Goal: Task Accomplishment & Management: Manage account settings

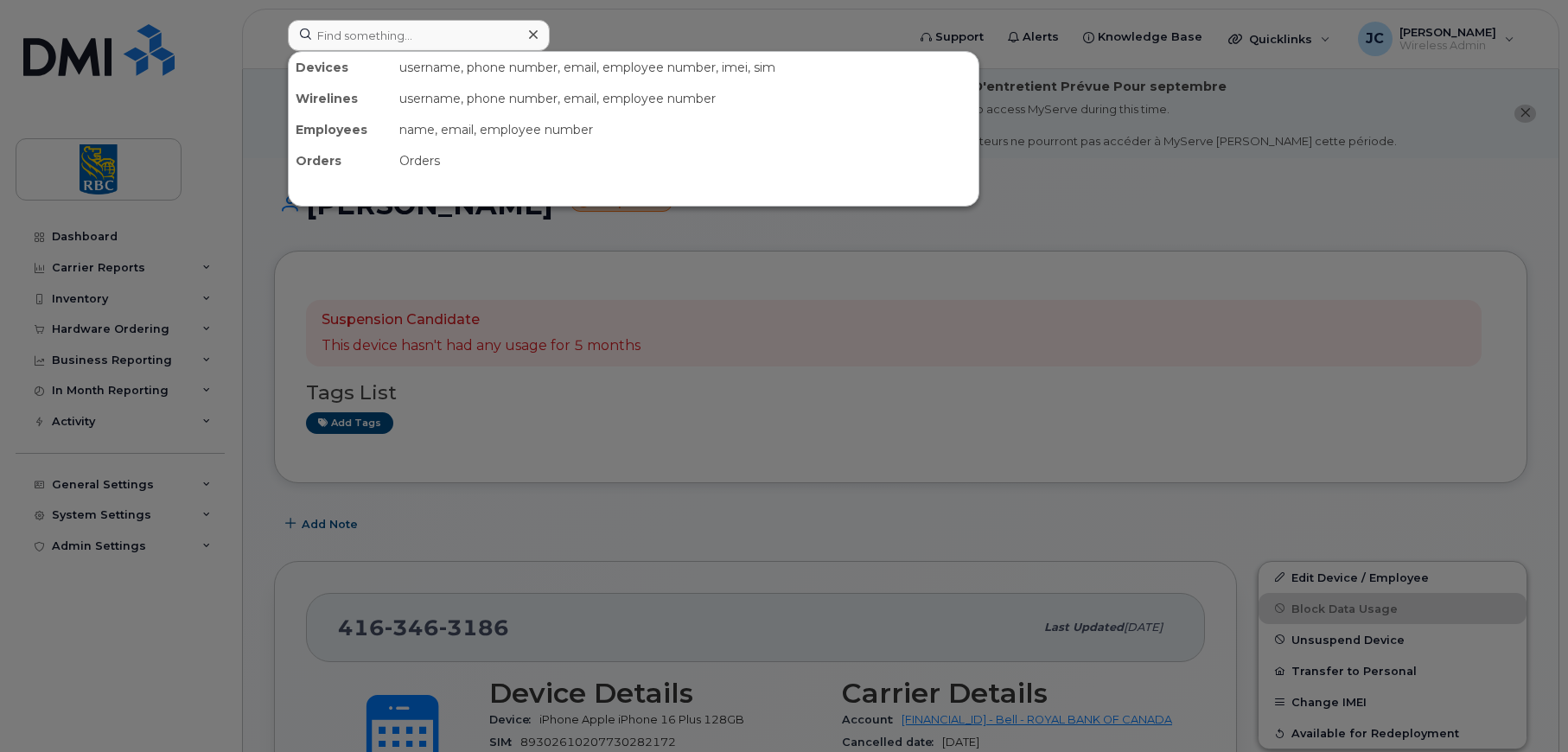
scroll to position [432, 0]
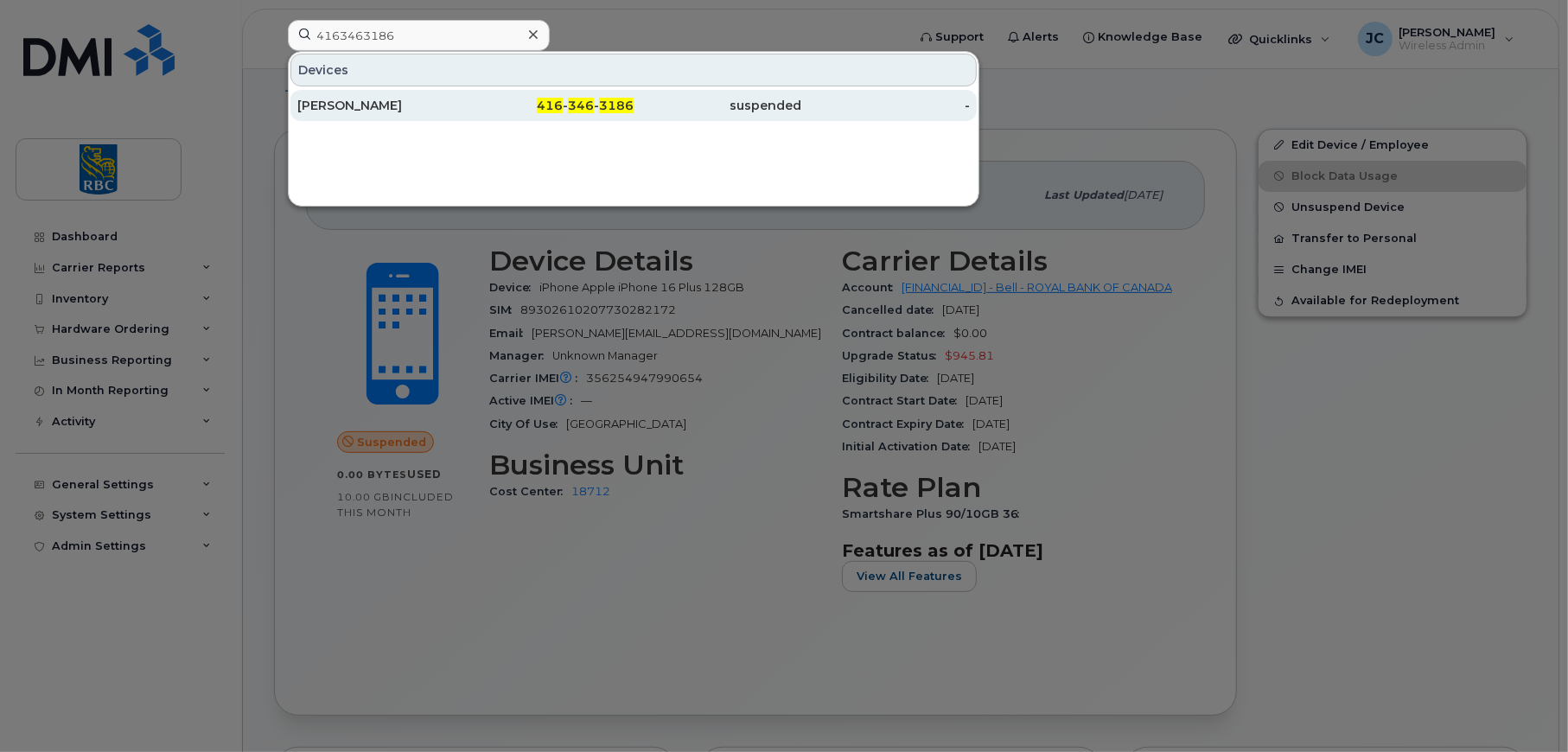
type input "4163463186"
click at [370, 96] on div "[PERSON_NAME]" at bounding box center [381, 105] width 168 height 31
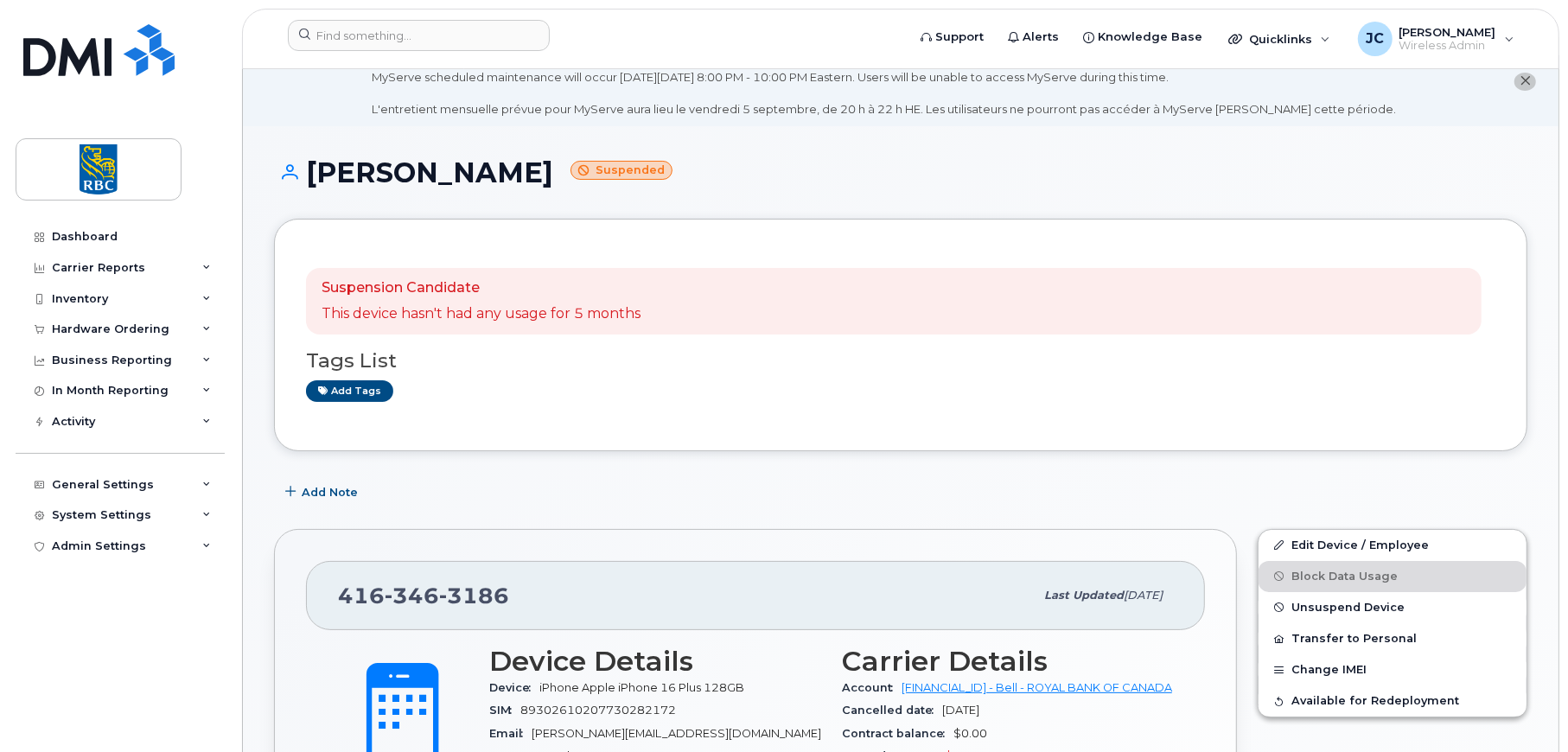
scroll to position [465, 0]
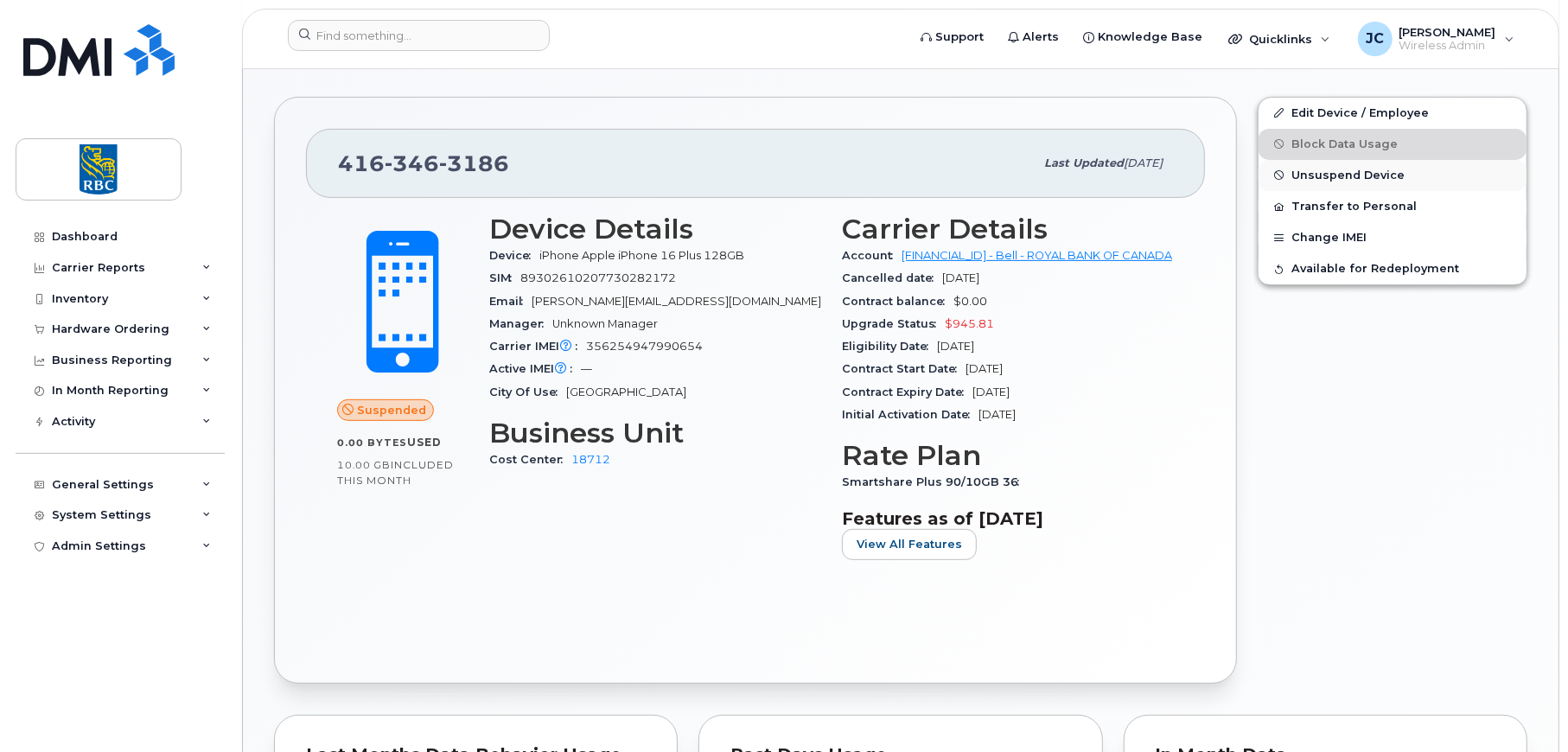
click at [1342, 169] on span "Unsuspend Device" at bounding box center [1347, 175] width 114 height 13
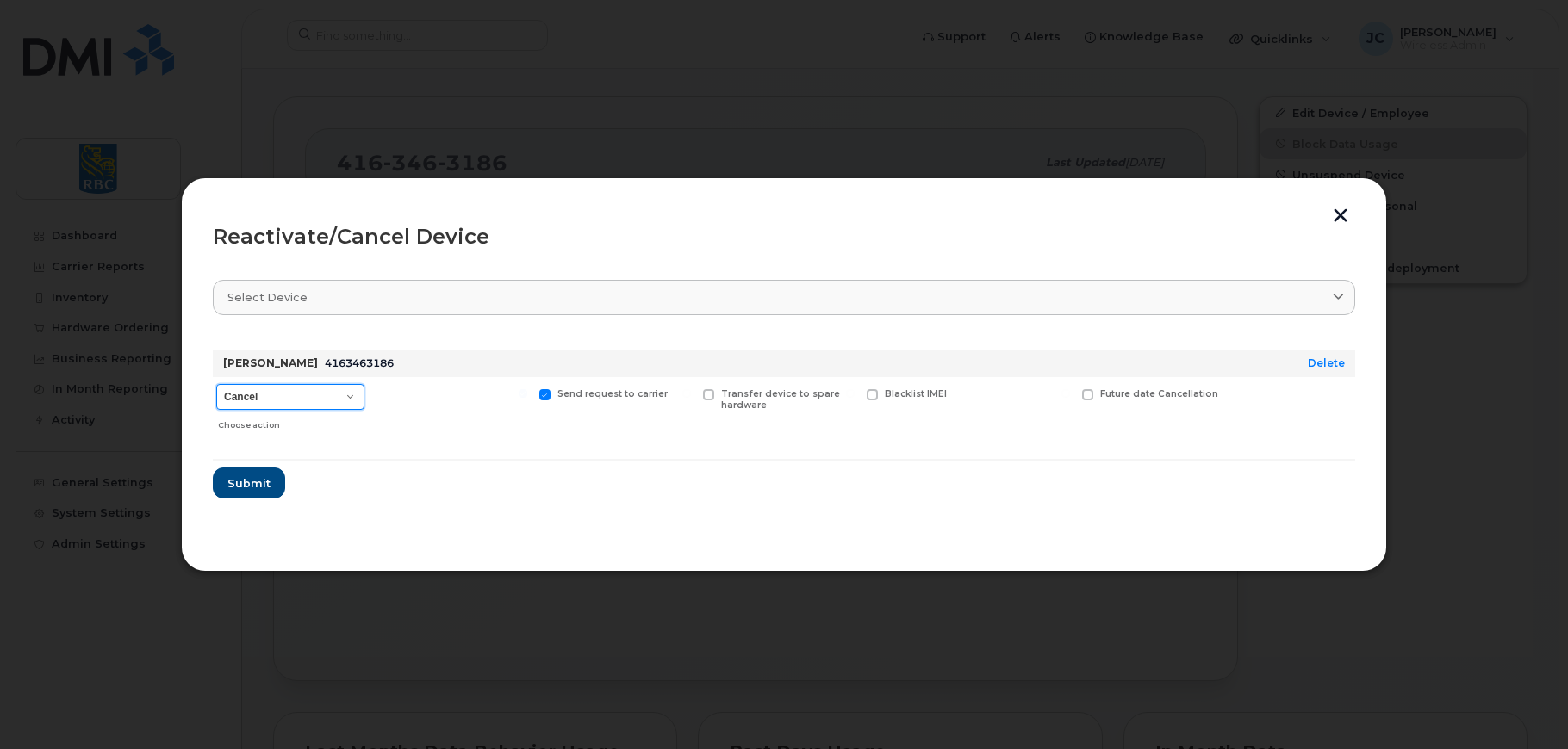
click at [355, 397] on select "Cancel Suspend - Extend Suspension Reactivate" at bounding box center [290, 397] width 148 height 26
select select "[object Object]"
click at [216, 384] on select "Cancel Suspend - Extend Suspension Reactivate" at bounding box center [290, 397] width 148 height 26
click at [249, 478] on span "Submit" at bounding box center [248, 484] width 43 height 17
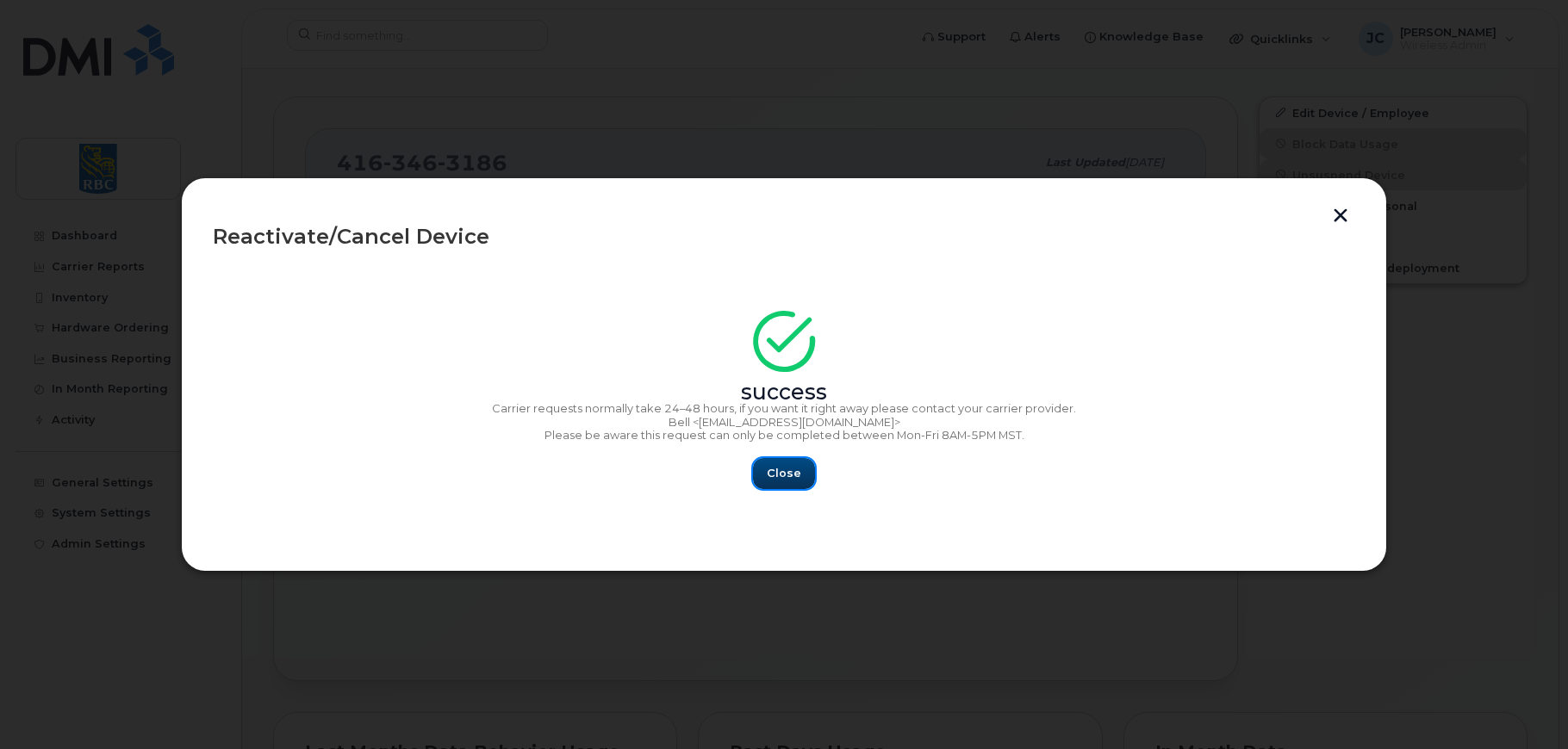
click at [785, 466] on span "Close" at bounding box center [784, 473] width 34 height 17
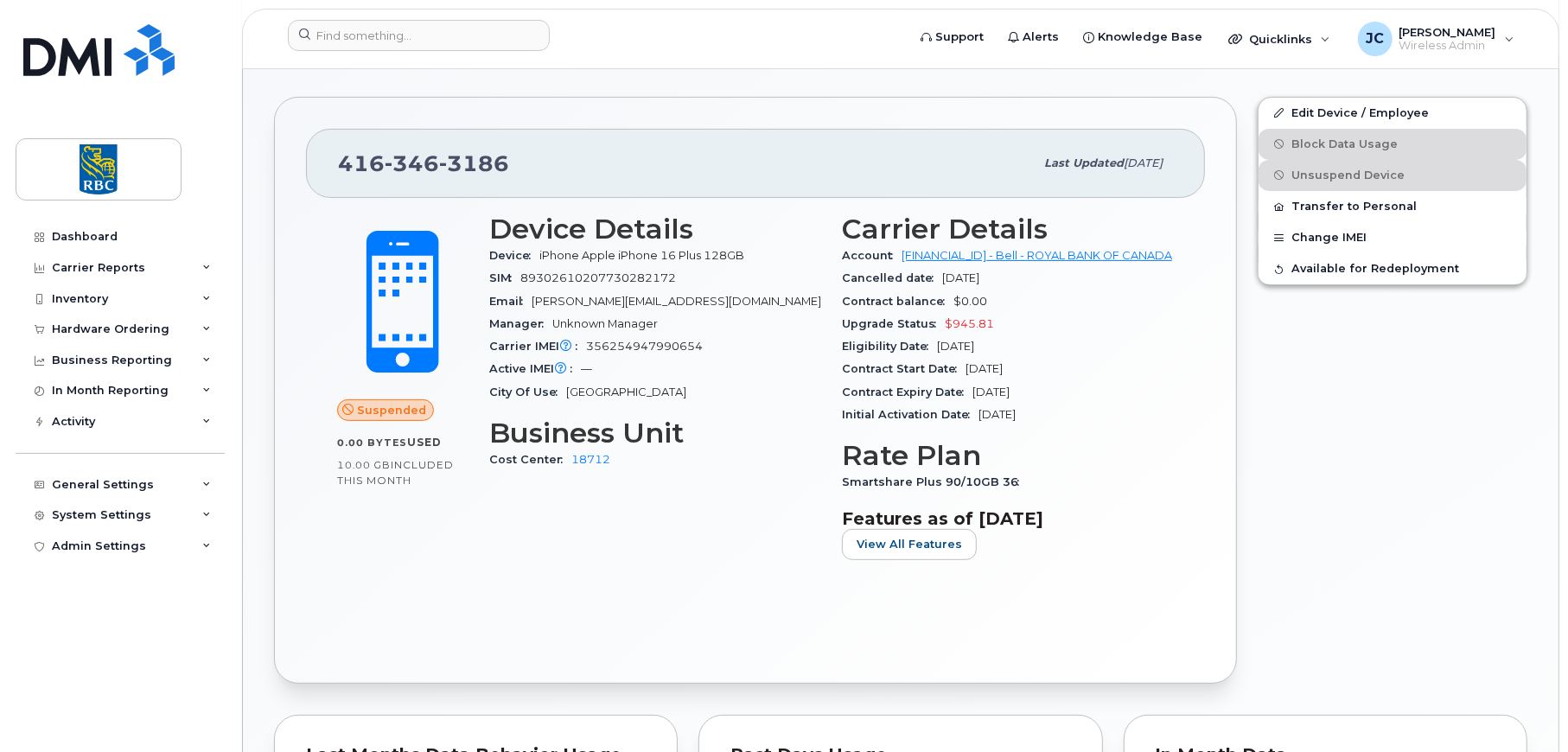
scroll to position [0, 0]
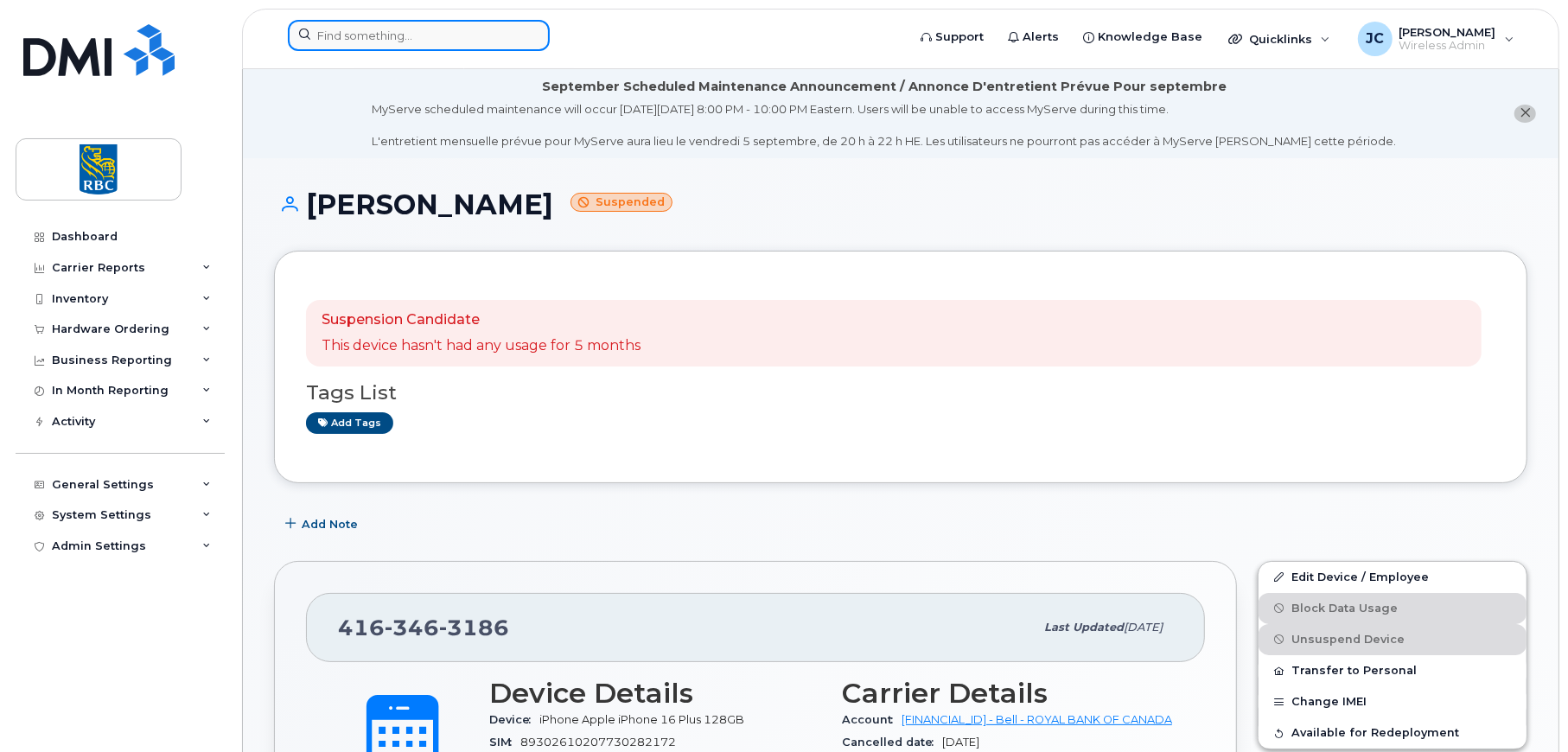
click at [380, 33] on input at bounding box center [419, 36] width 262 height 31
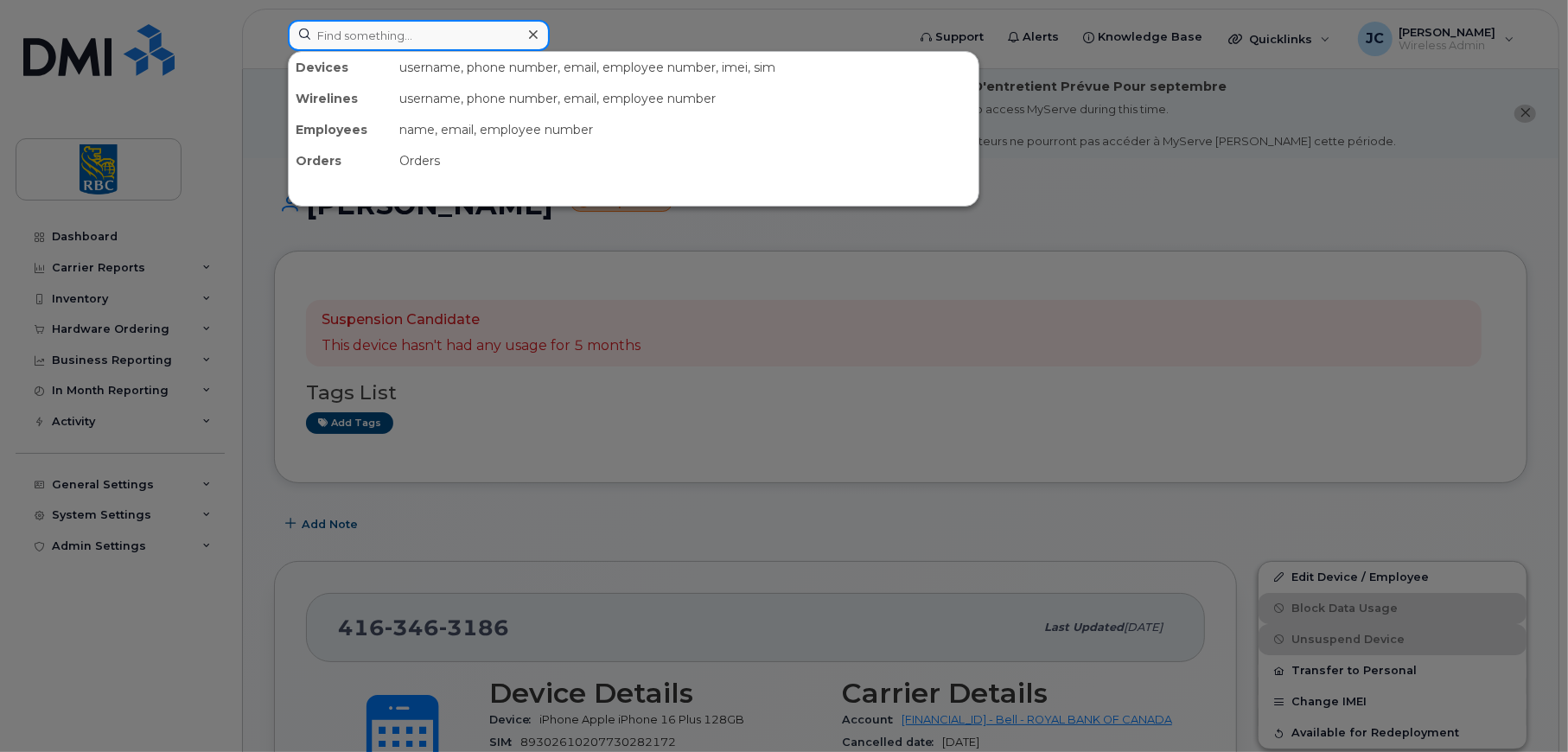
paste input "4163463186"
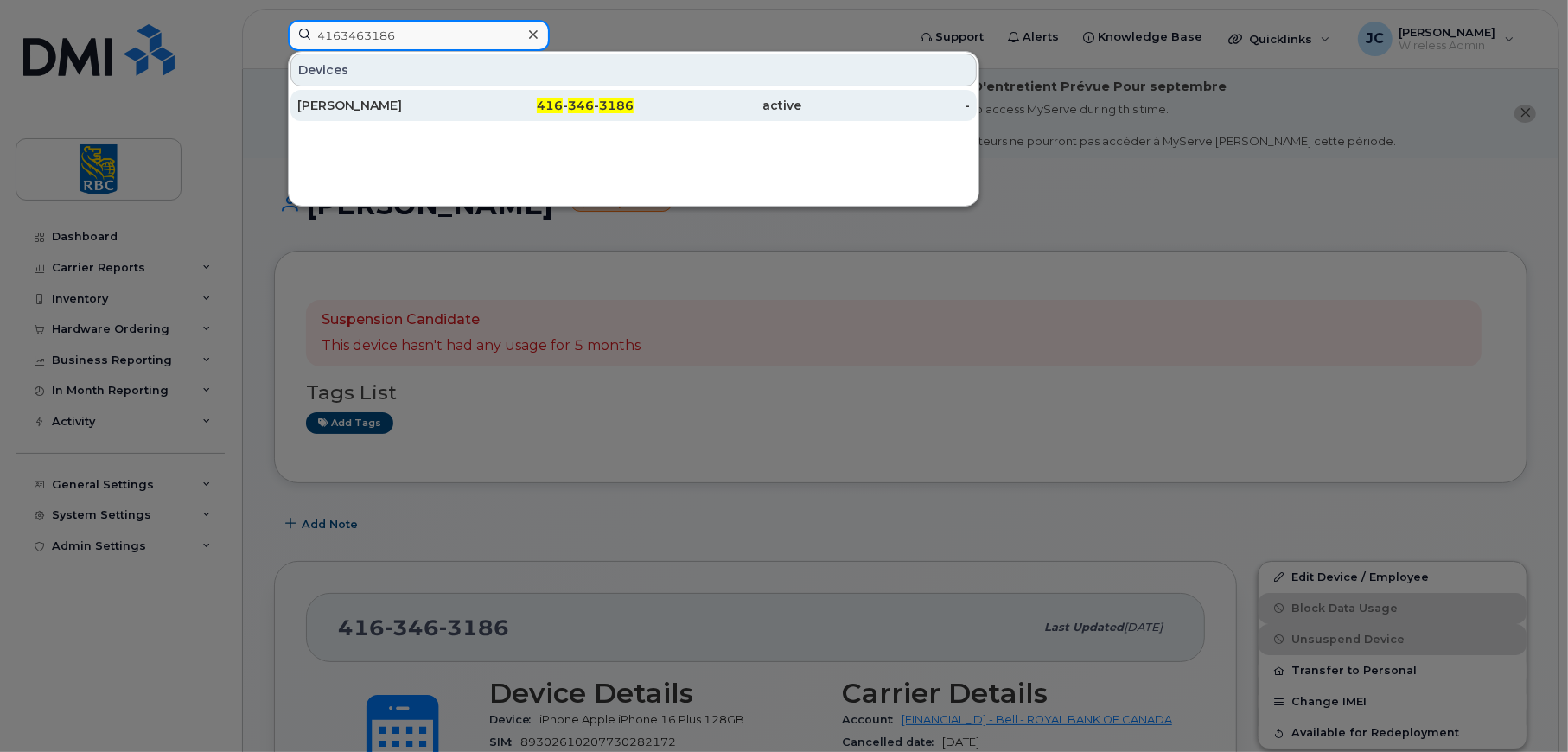
type input "4163463186"
click at [380, 98] on div "[PERSON_NAME]" at bounding box center [381, 105] width 168 height 18
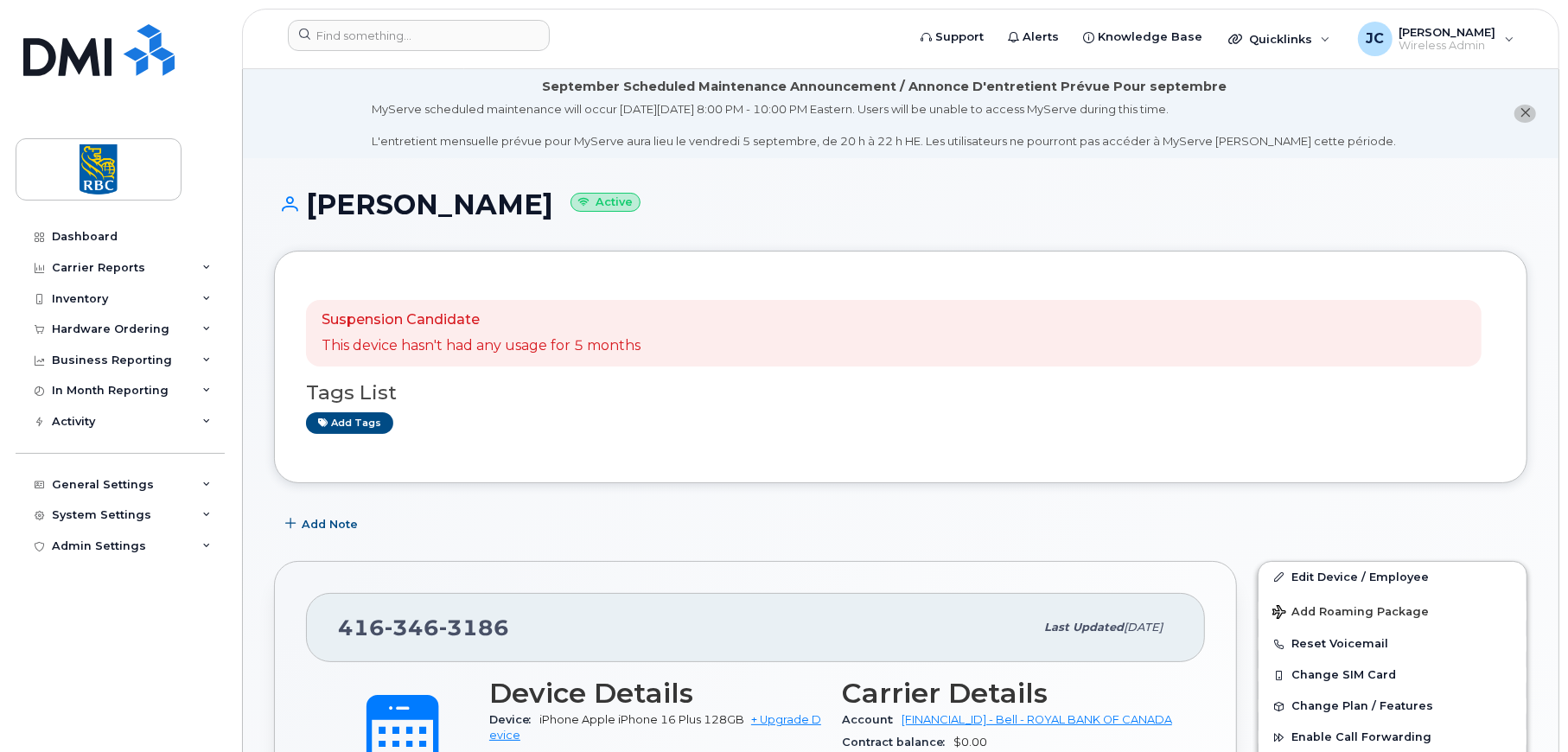
click at [500, 614] on span "3186" at bounding box center [474, 627] width 70 height 26
drag, startPoint x: 491, startPoint y: 623, endPoint x: 260, endPoint y: 627, distance: 231.0
copy span "416 346 3186"
click at [366, 33] on input at bounding box center [419, 36] width 262 height 31
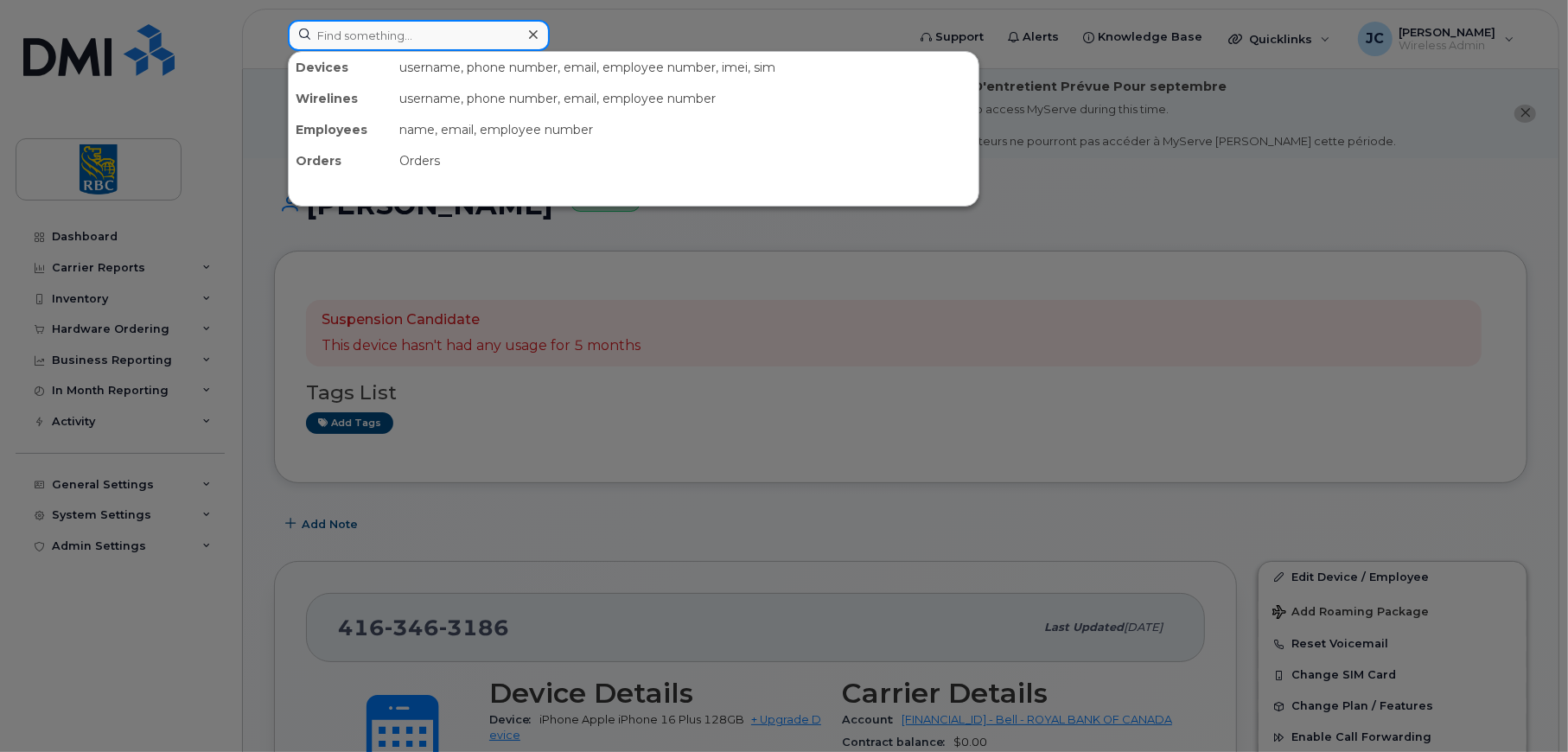
paste input "4163463186"
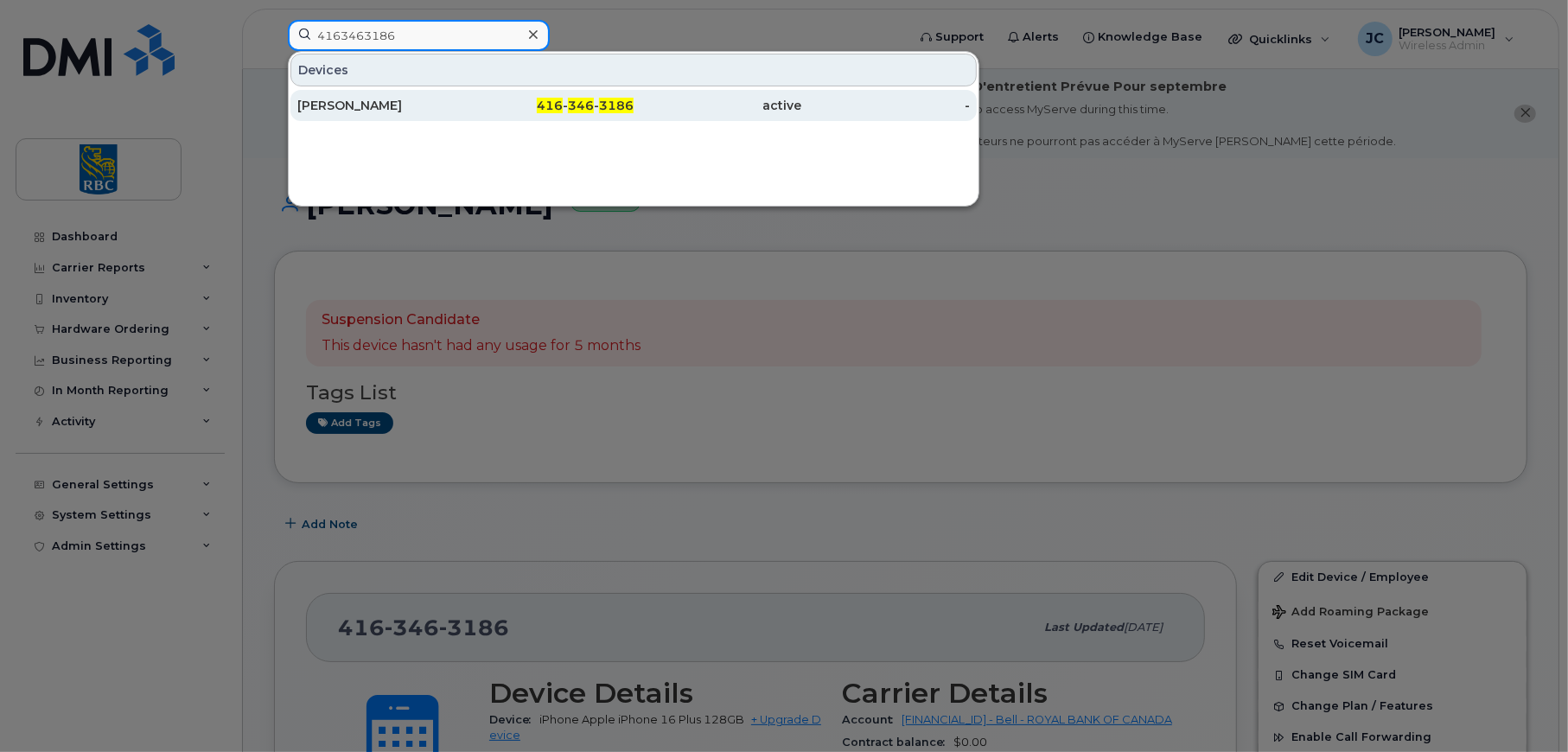
type input "4163463186"
click at [376, 99] on div "[PERSON_NAME]" at bounding box center [381, 105] width 168 height 18
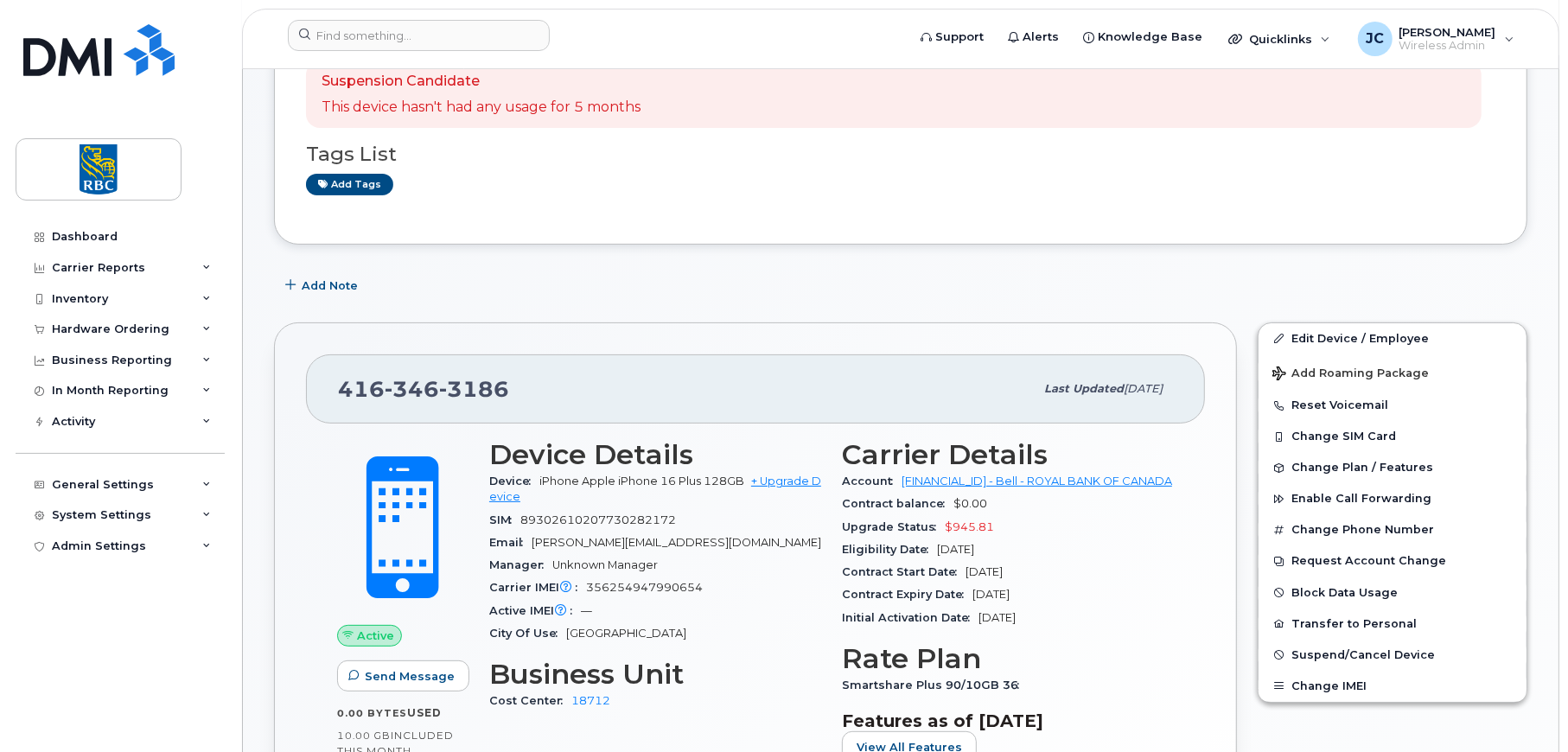
scroll to position [432, 0]
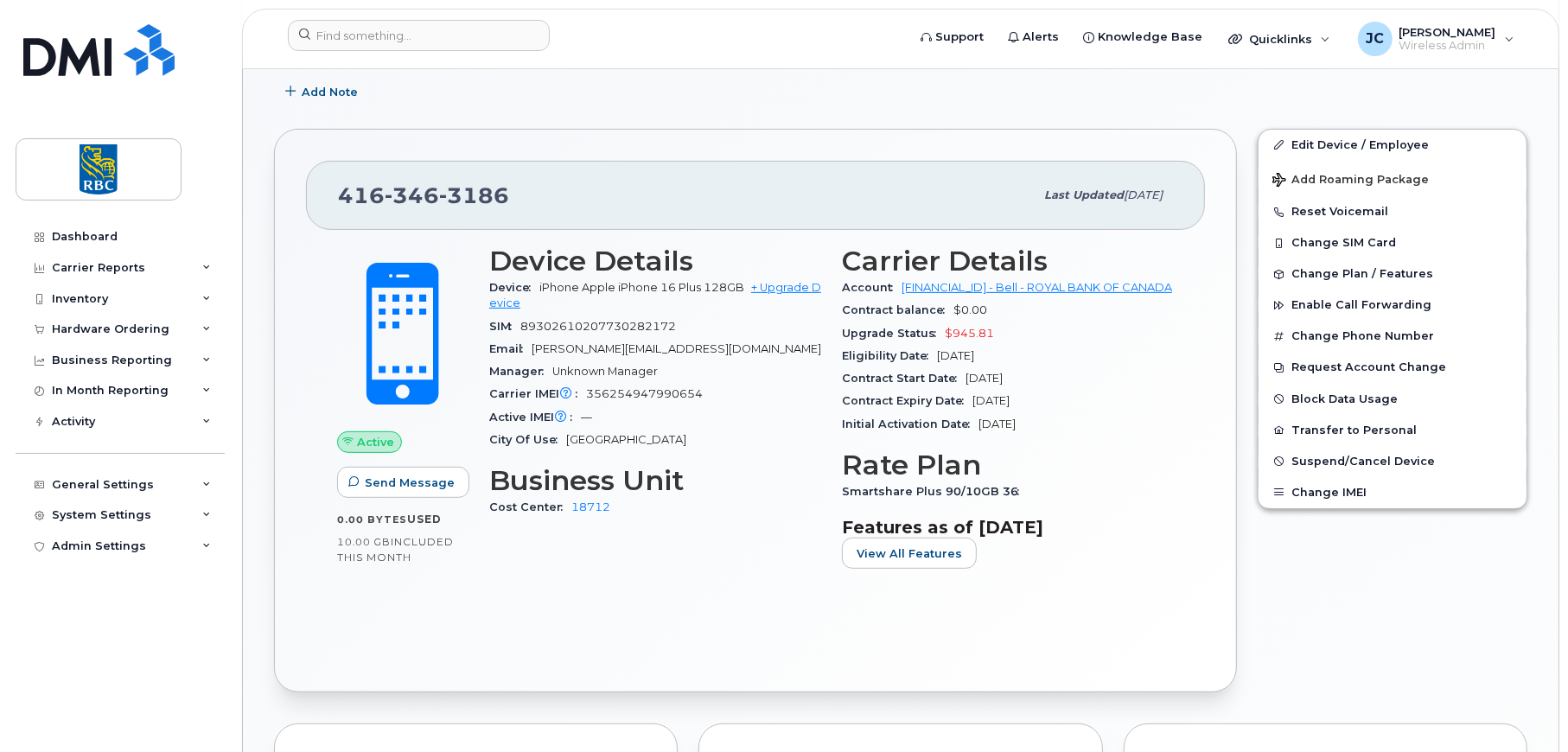
click at [1232, 550] on div "416 346 3186 Last updated Sep 08, 2025 Active Send Message 0.00 Bytes  used 10.…" at bounding box center [755, 410] width 962 height 564
